Goal: Task Accomplishment & Management: Manage account settings

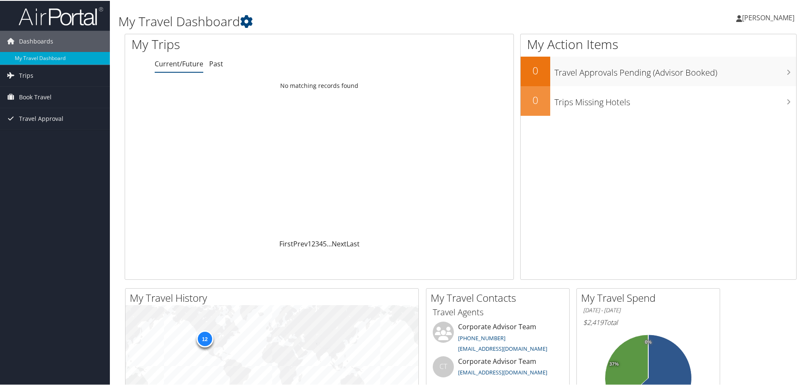
click at [747, 22] on link "[PERSON_NAME]" at bounding box center [769, 16] width 67 height 25
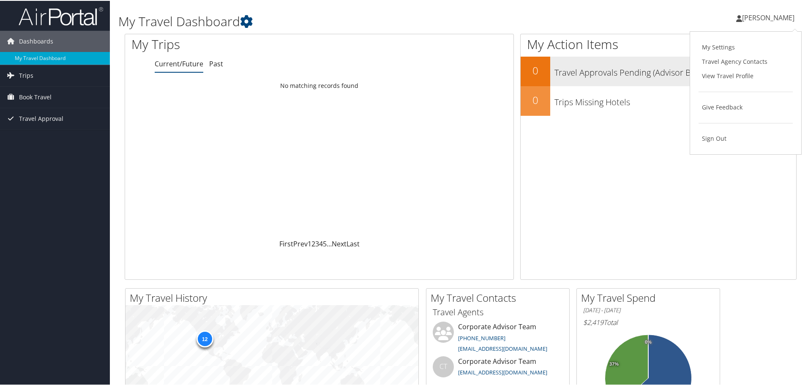
click at [731, 77] on link "View Travel Profile" at bounding box center [745, 75] width 94 height 14
